Goal: Task Accomplishment & Management: Manage account settings

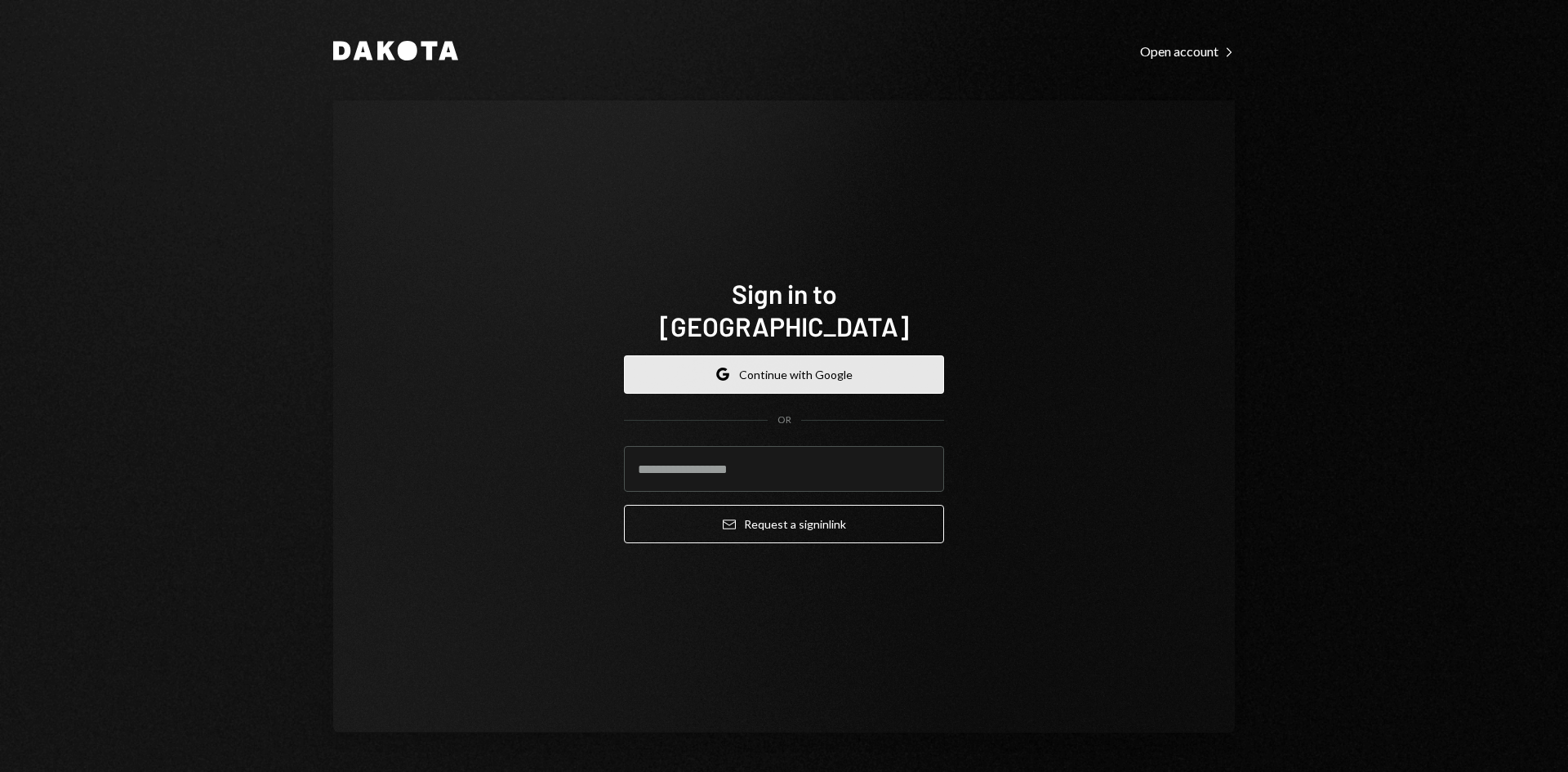
click at [822, 371] on button "Google Continue with Google" at bounding box center [784, 374] width 320 height 39
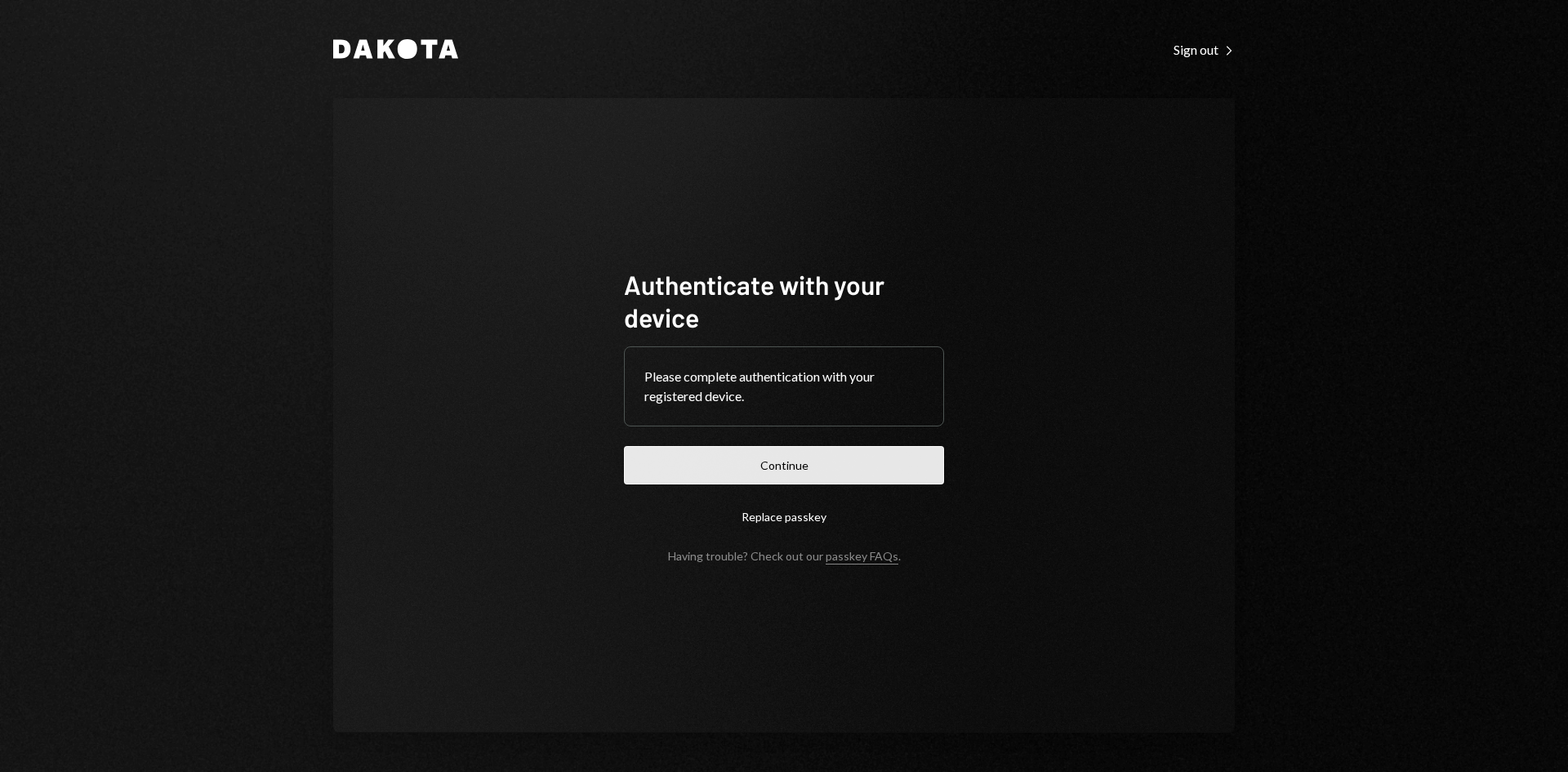
click at [819, 475] on button "Continue" at bounding box center [784, 465] width 320 height 39
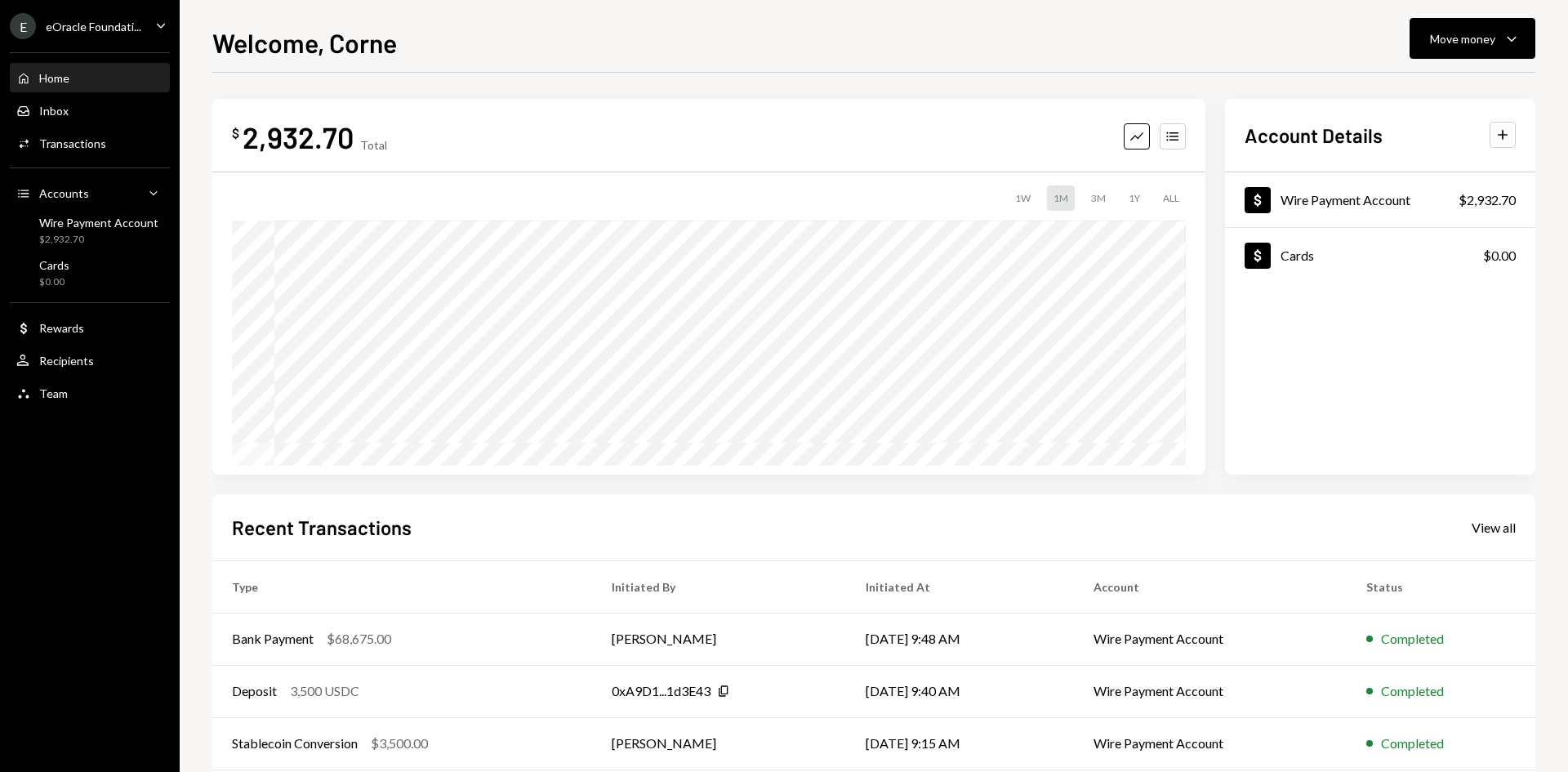
click at [74, 22] on div "eOracle Foundati..." at bounding box center [93, 26] width 95 height 13
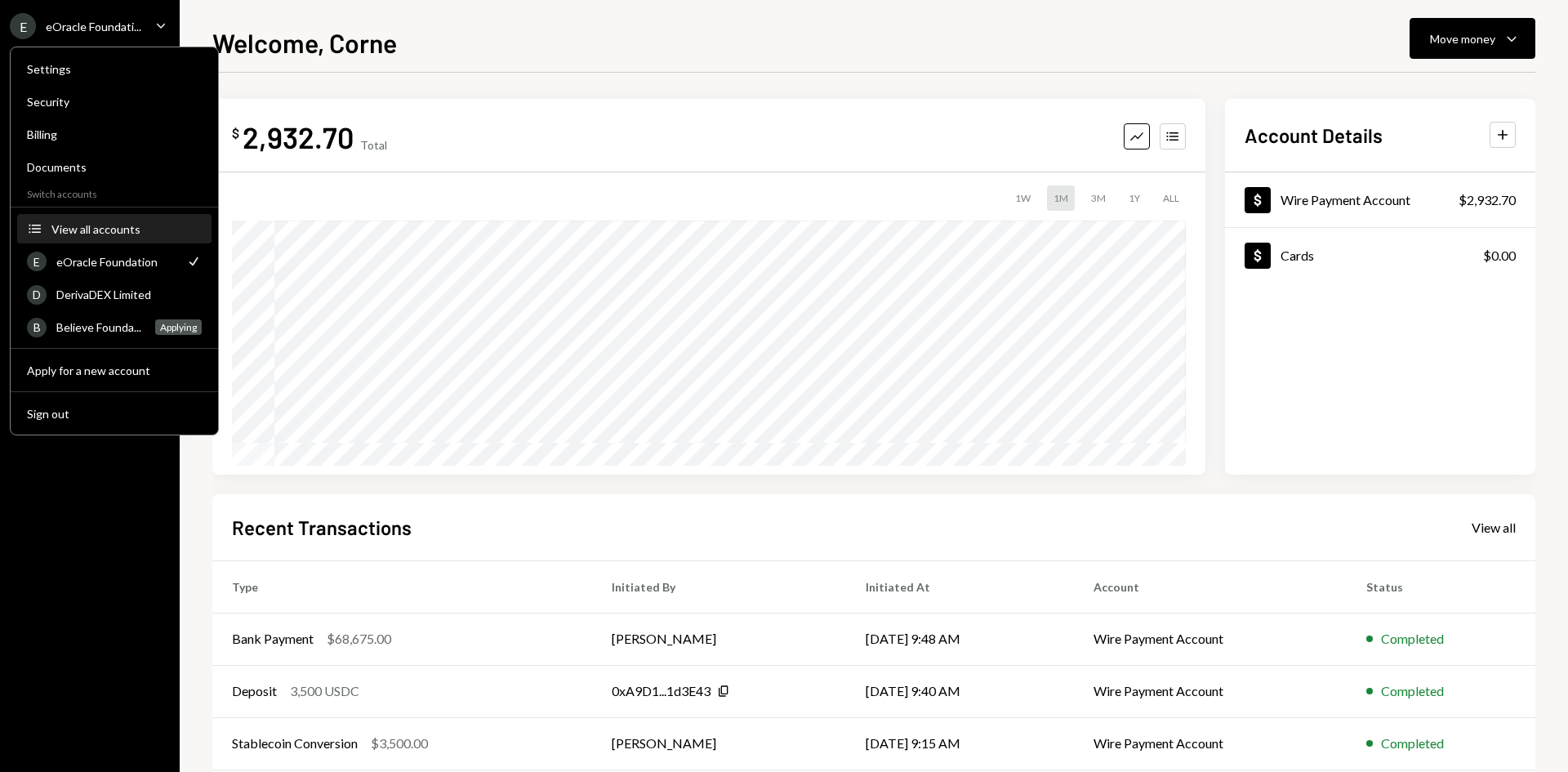
click at [72, 224] on div "View all accounts" at bounding box center [126, 228] width 150 height 13
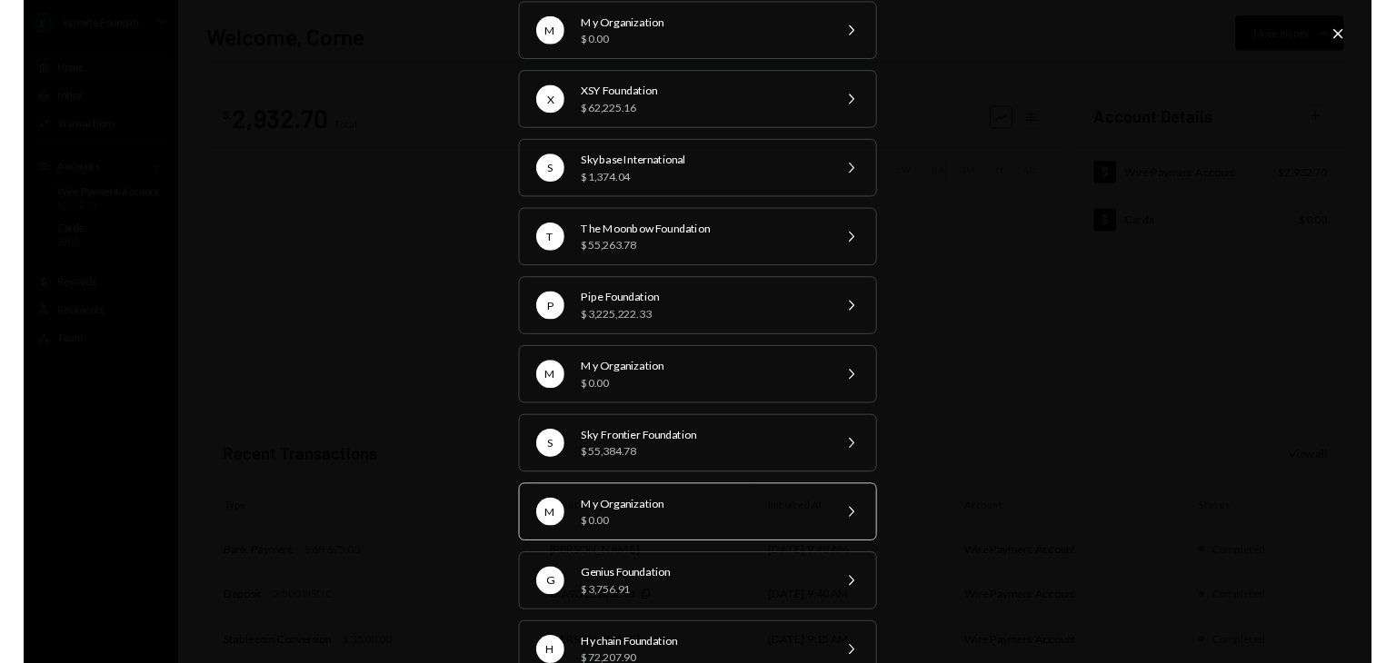
scroll to position [656, 0]
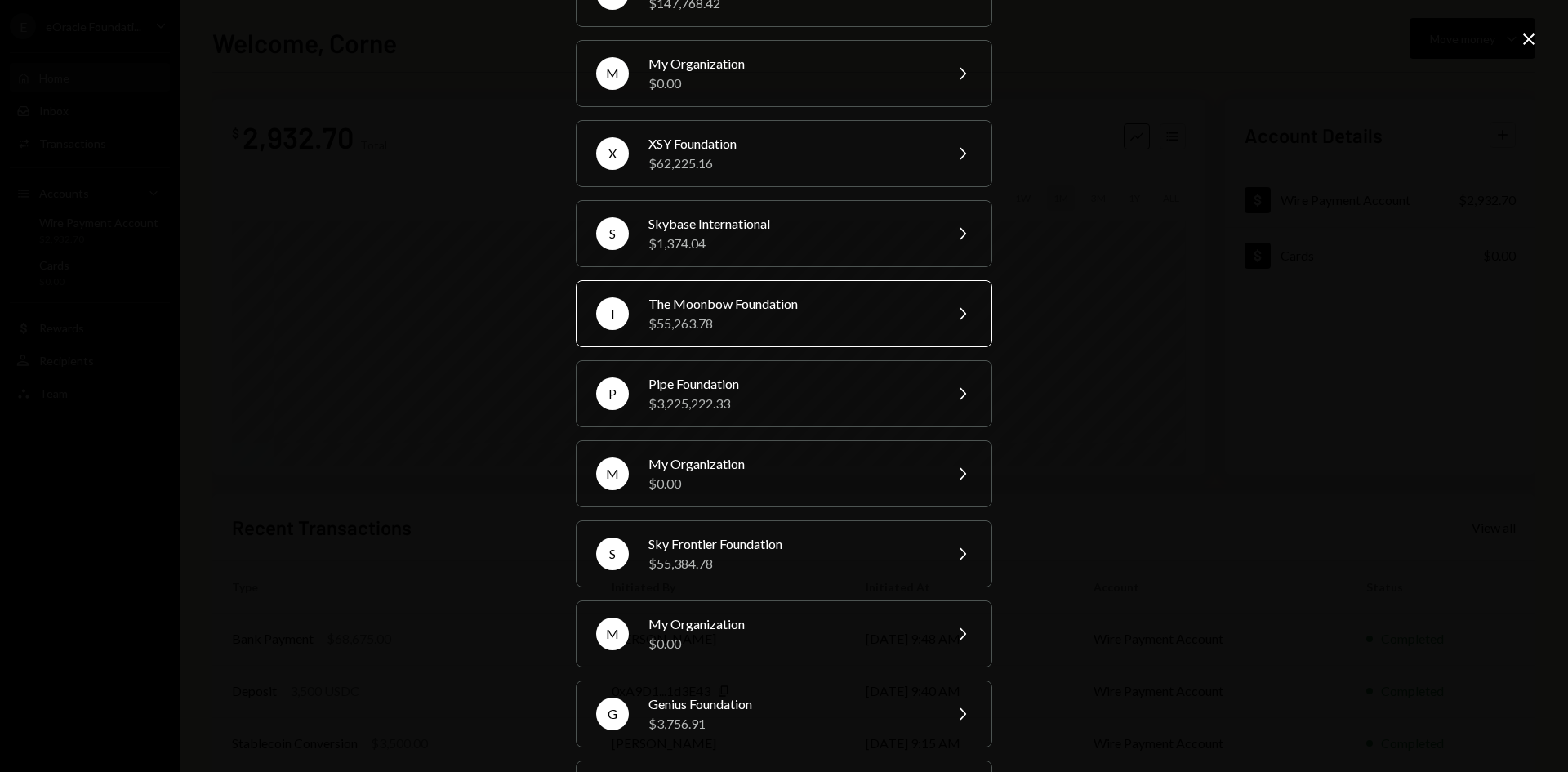
click at [695, 316] on div "$55,263.78" at bounding box center [791, 324] width 284 height 20
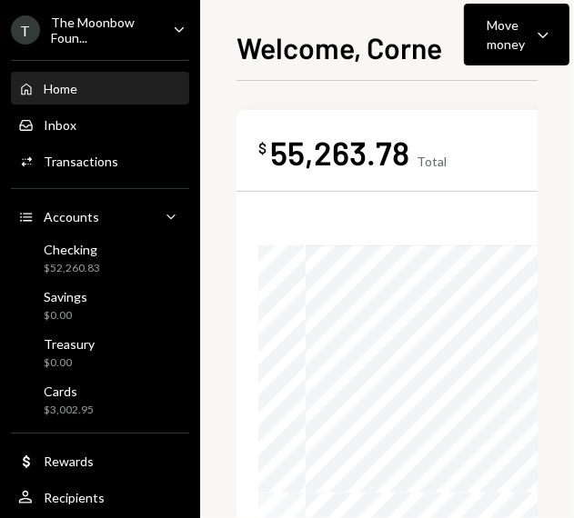
drag, startPoint x: 237, startPoint y: 179, endPoint x: 239, endPoint y: 323, distance: 143.6
click at [224, 270] on div "Welcome, Corne Move money Caret Down $ 55,263.78 Total Graph Accounts 1W 1M 3M …" at bounding box center [387, 259] width 374 height 518
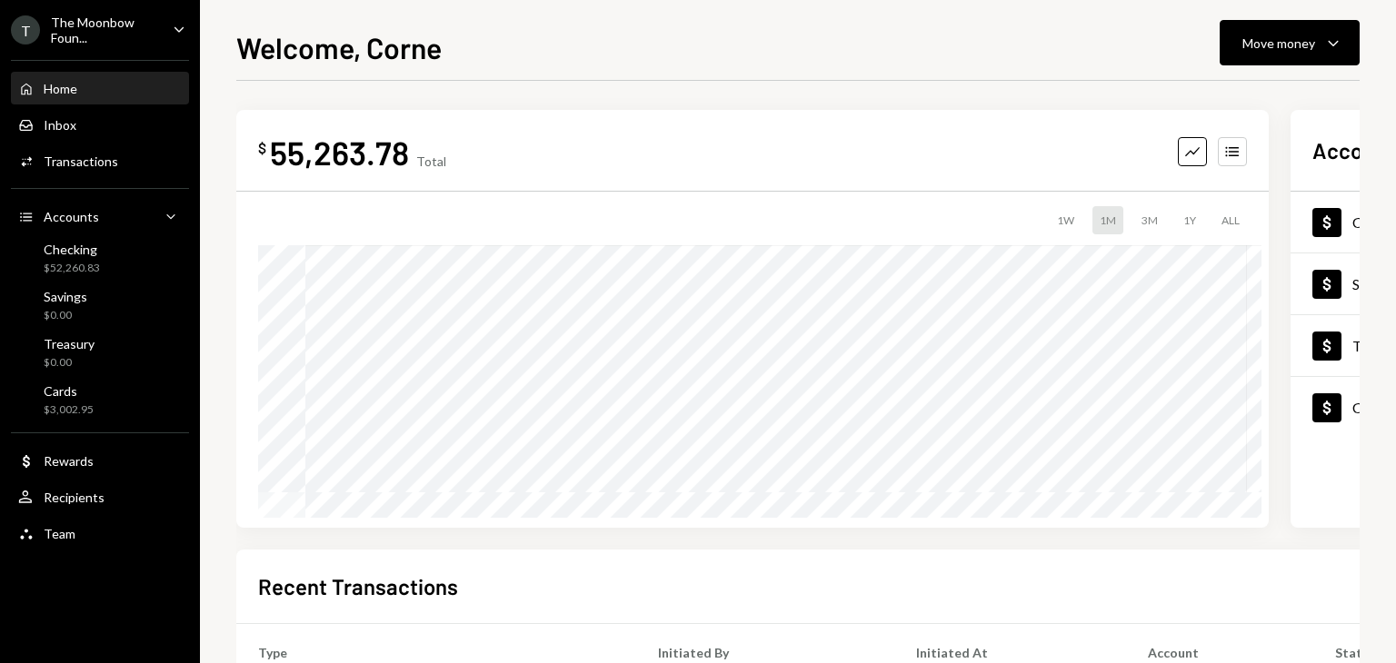
click at [115, 40] on div "The Moonbow Foun..." at bounding box center [104, 30] width 107 height 31
drag, startPoint x: 484, startPoint y: 119, endPoint x: 233, endPoint y: 234, distance: 277.0
click at [483, 119] on div "$ 55,263.78 Total Graph Accounts 1W 1M 3M 1Y ALL" at bounding box center [752, 319] width 1033 height 418
click at [94, 31] on div "The Moonbow Foun..." at bounding box center [104, 30] width 107 height 31
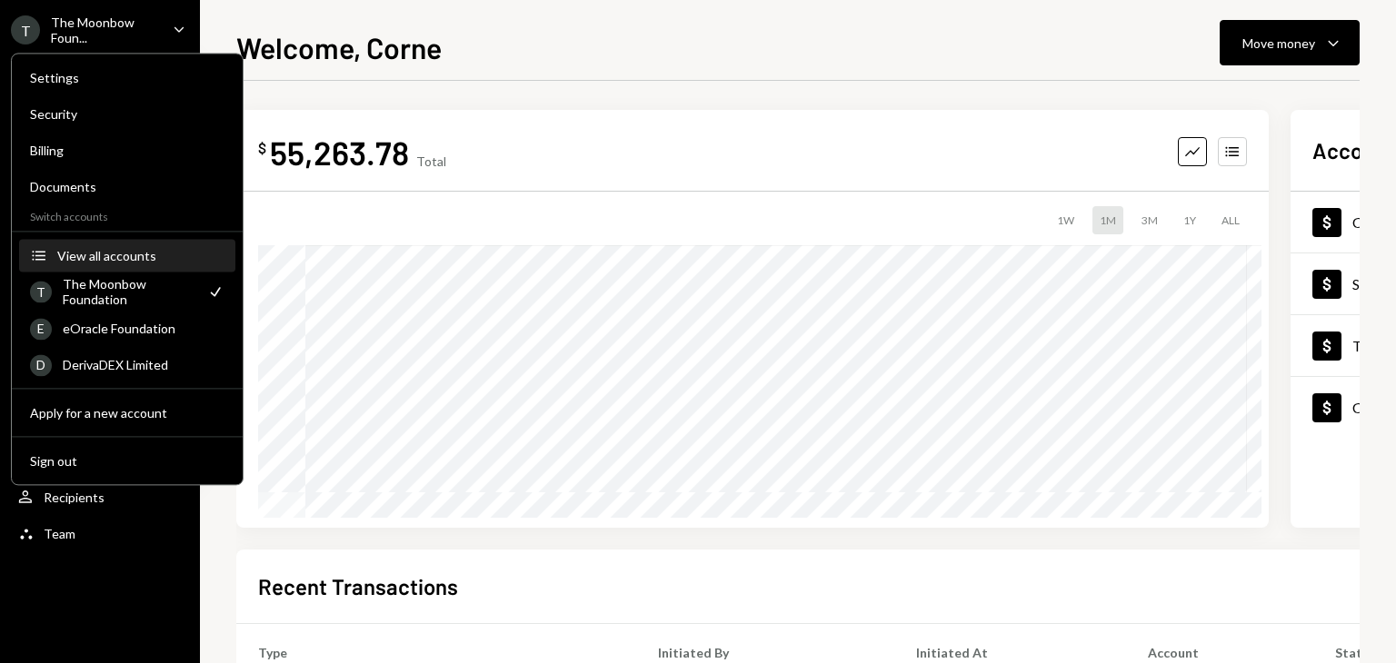
click at [110, 249] on div "View all accounts" at bounding box center [140, 255] width 167 height 15
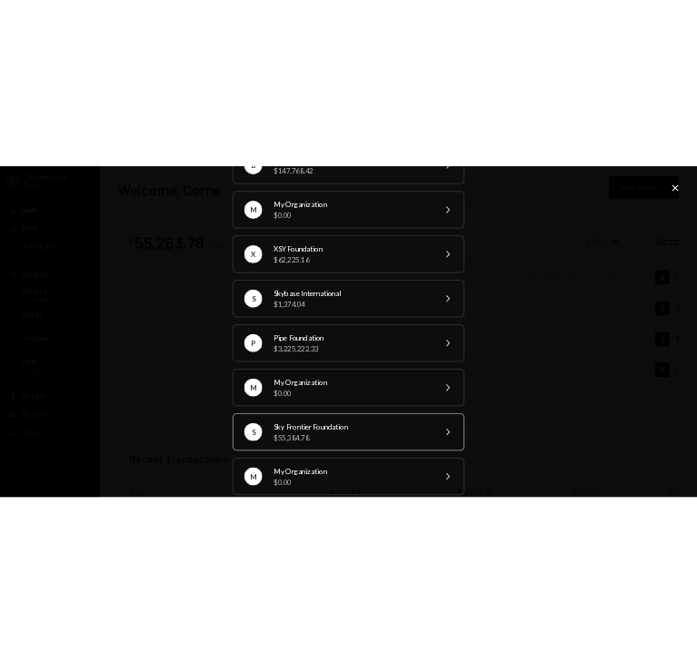
scroll to position [818, 0]
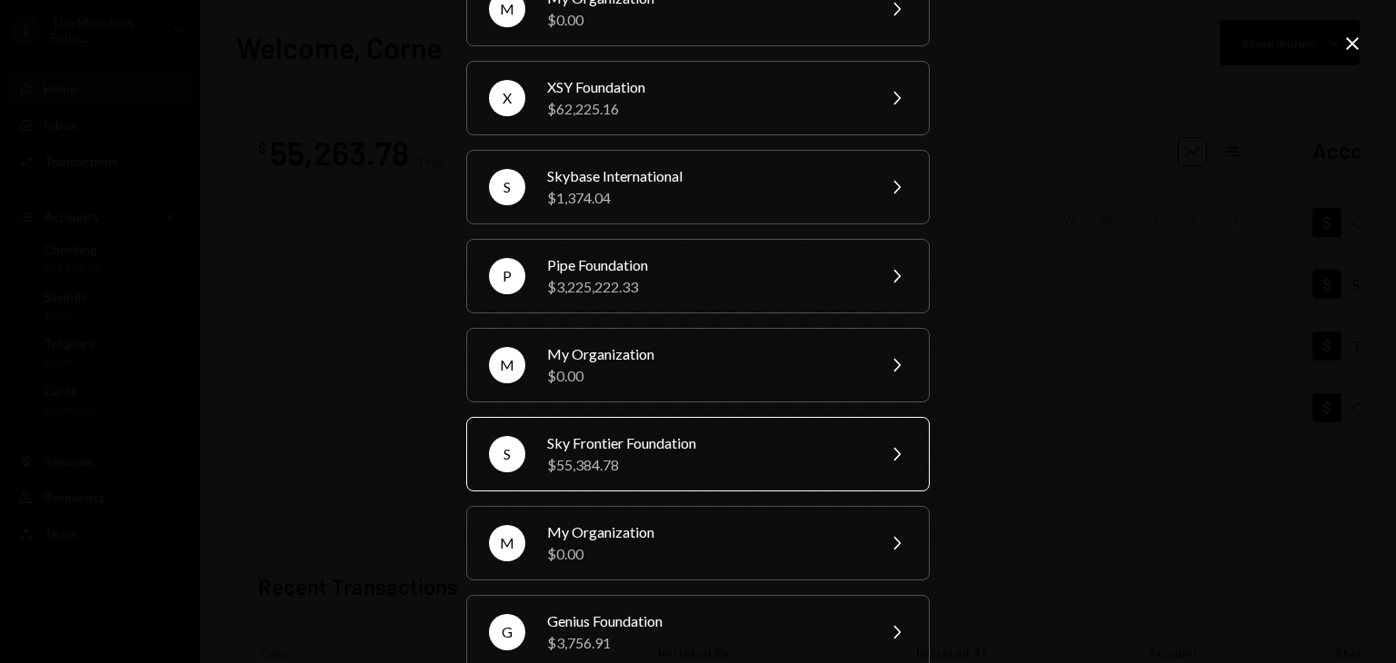
click at [589, 437] on div "Sky Frontier Foundation" at bounding box center [705, 444] width 316 height 22
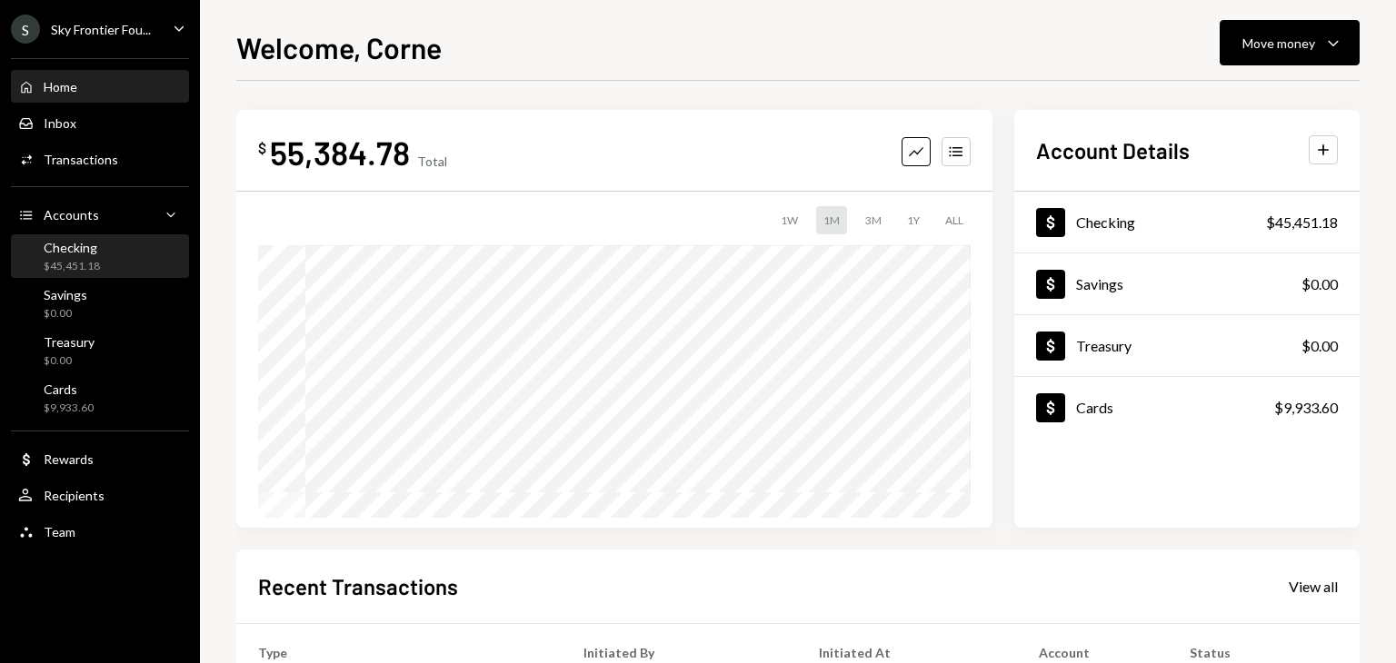
click at [65, 264] on div "$45,451.18" at bounding box center [72, 266] width 56 height 15
